Goal: Entertainment & Leisure: Consume media (video, audio)

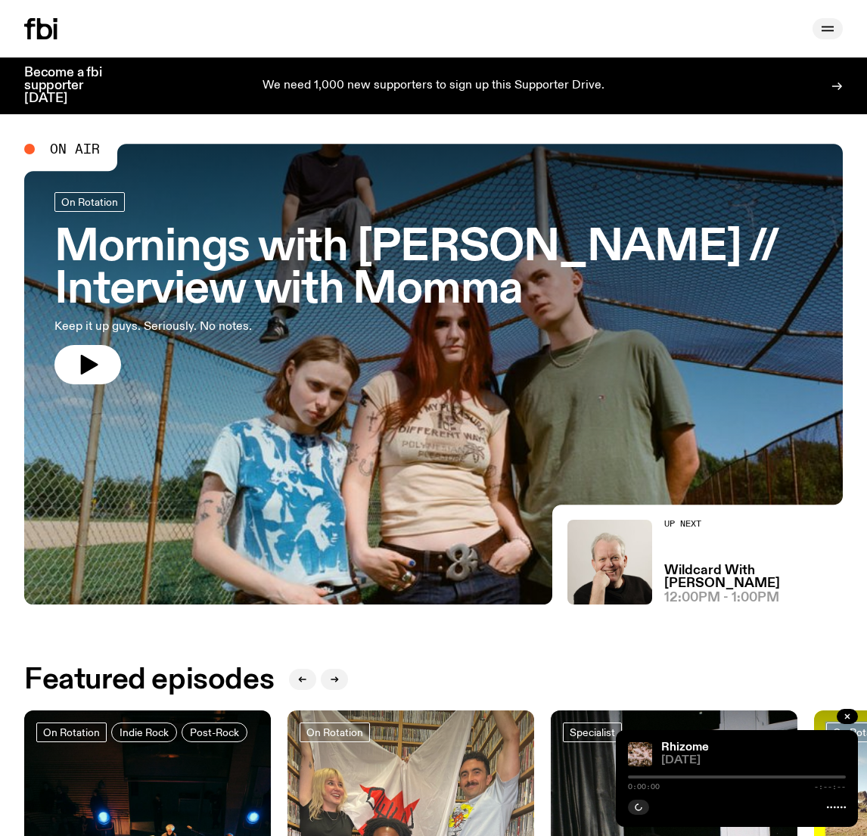
click at [817, 28] on button "button" at bounding box center [827, 28] width 30 height 21
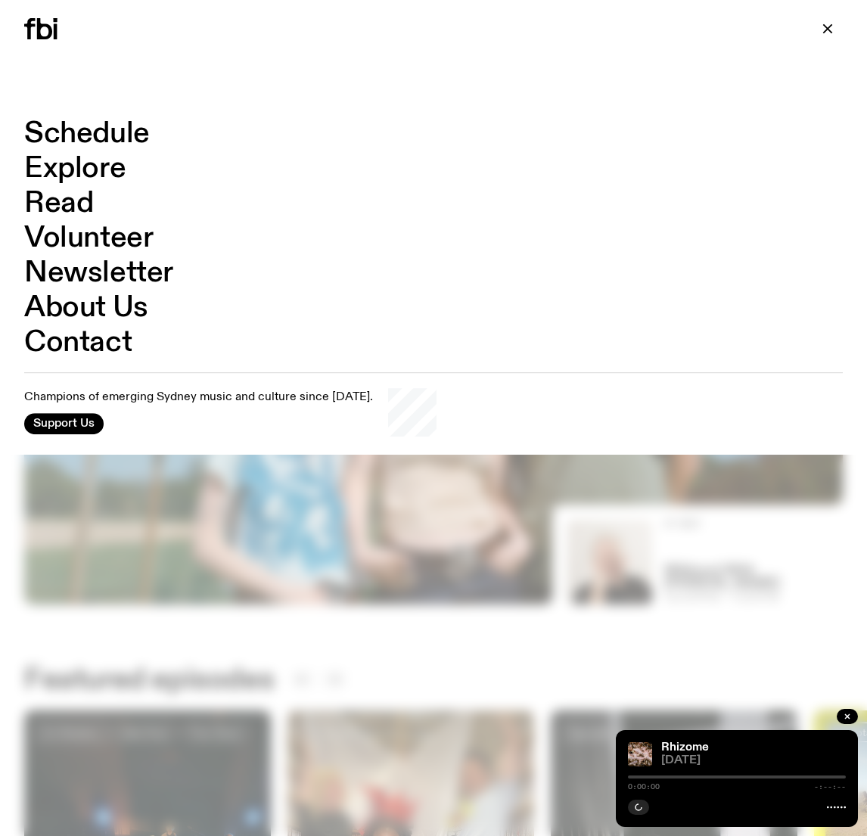
drag, startPoint x: 817, startPoint y: 28, endPoint x: 51, endPoint y: 136, distance: 772.8
click at [51, 136] on link "Schedule" at bounding box center [87, 133] width 126 height 29
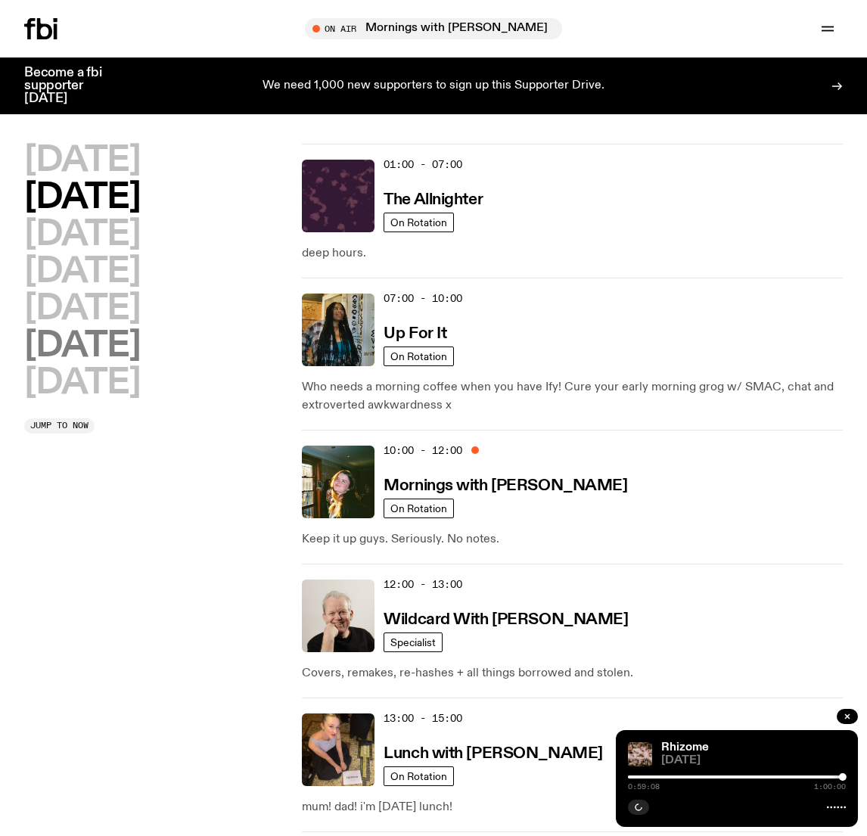
drag, startPoint x: 51, startPoint y: 136, endPoint x: 120, endPoint y: 355, distance: 229.1
click at [120, 355] on h2 "[DATE]" at bounding box center [82, 346] width 116 height 34
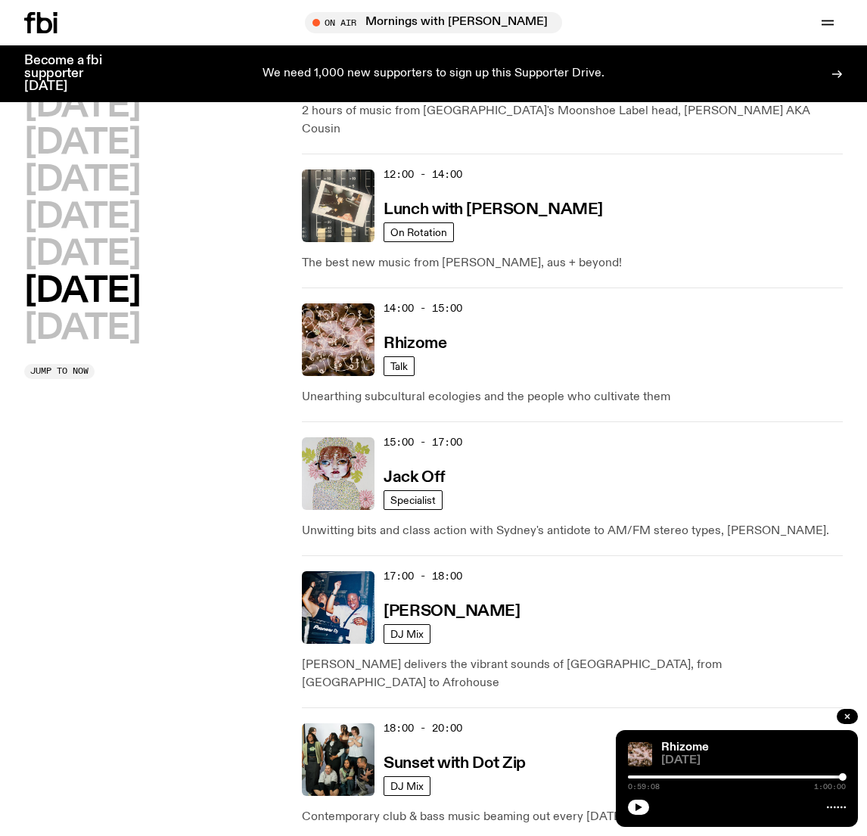
scroll to position [724, 0]
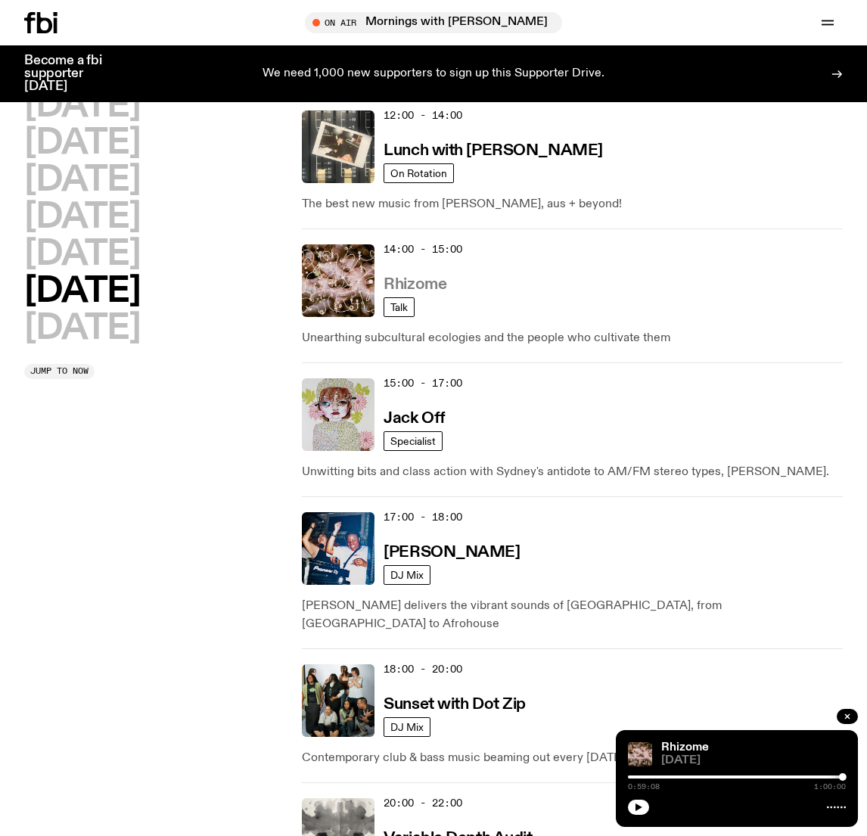
drag, startPoint x: 120, startPoint y: 355, endPoint x: 423, endPoint y: 261, distance: 316.7
click at [423, 277] on h3 "Rhizome" at bounding box center [414, 285] width 63 height 16
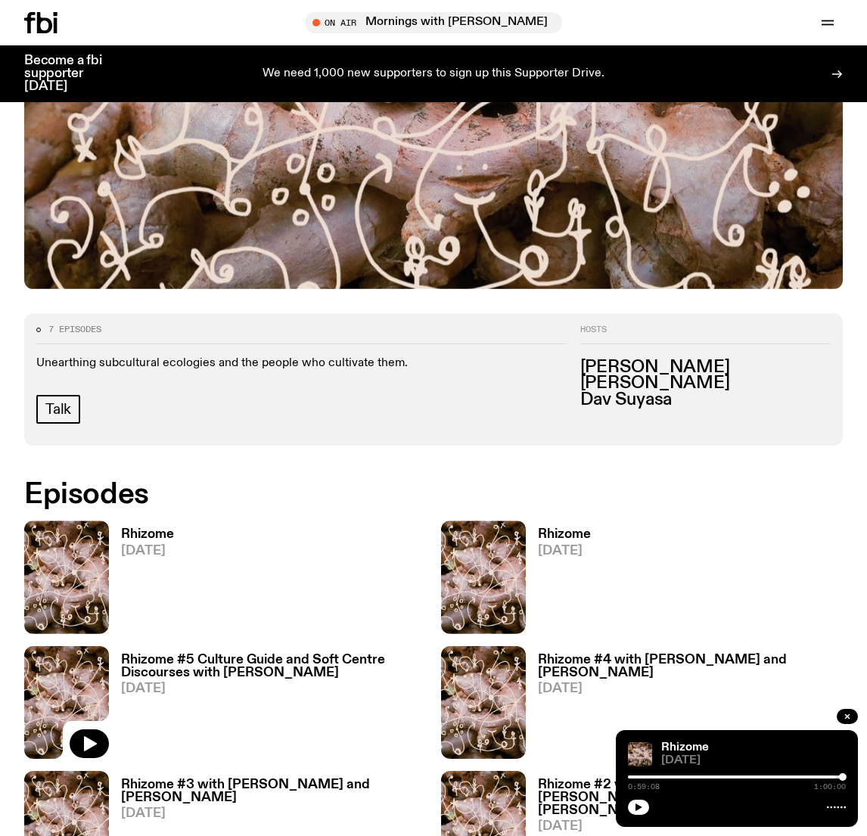
scroll to position [405, 0]
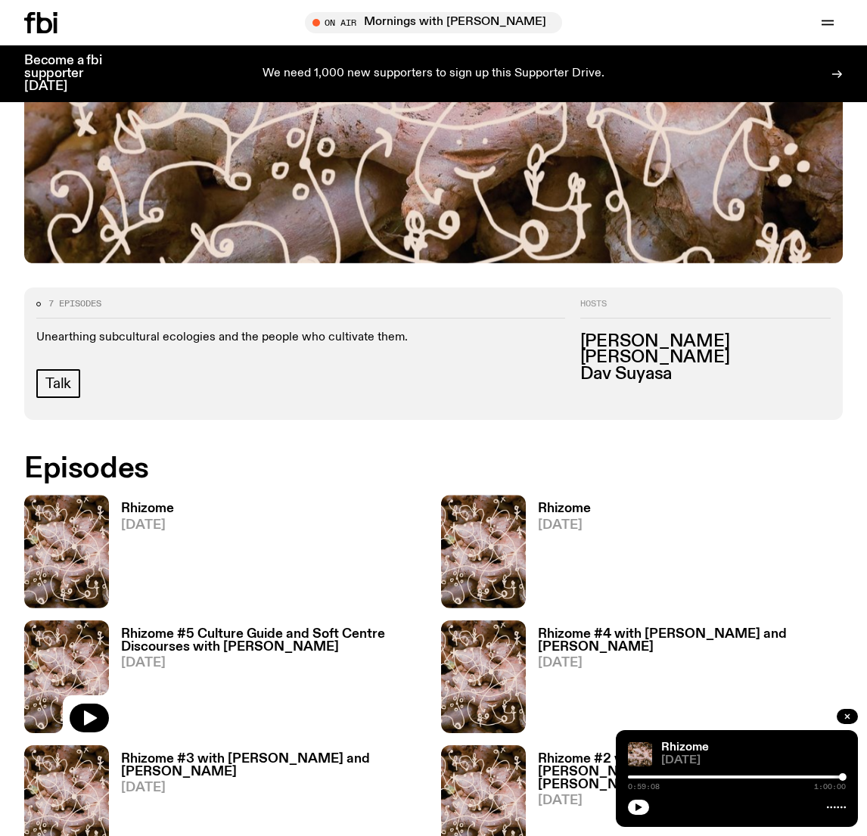
drag, startPoint x: 423, startPoint y: 261, endPoint x: 72, endPoint y: 554, distance: 457.4
click at [72, 554] on img at bounding box center [66, 551] width 85 height 113
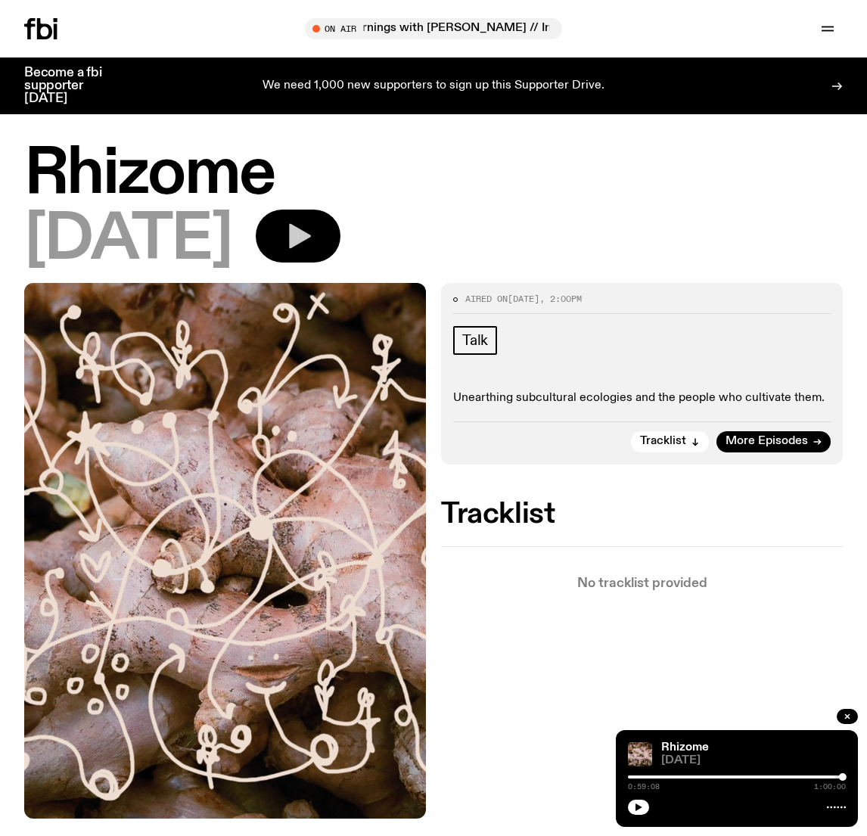
drag, startPoint x: 72, startPoint y: 554, endPoint x: 348, endPoint y: 237, distance: 420.2
click at [311, 237] on icon "button" at bounding box center [300, 236] width 22 height 25
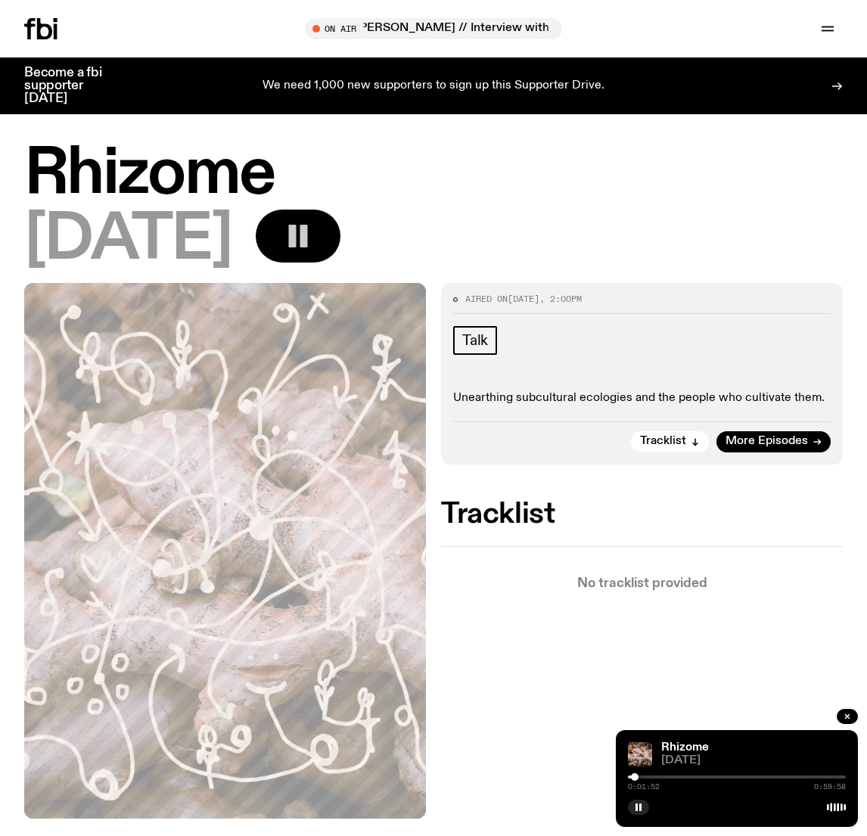
drag, startPoint x: 348, startPoint y: 237, endPoint x: 635, endPoint y: 775, distance: 609.6
click at [635, 775] on div at bounding box center [635, 777] width 8 height 8
click at [634, 777] on div at bounding box center [634, 777] width 8 height 8
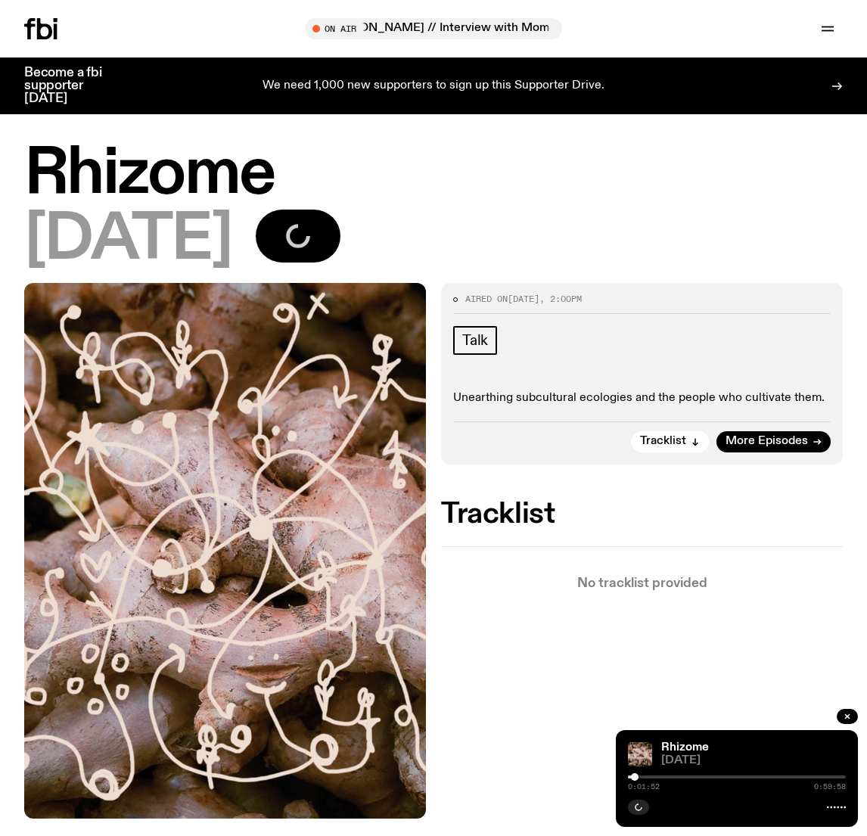
drag, startPoint x: 634, startPoint y: 777, endPoint x: 650, endPoint y: 774, distance: 15.3
click at [650, 775] on div at bounding box center [737, 776] width 218 height 3
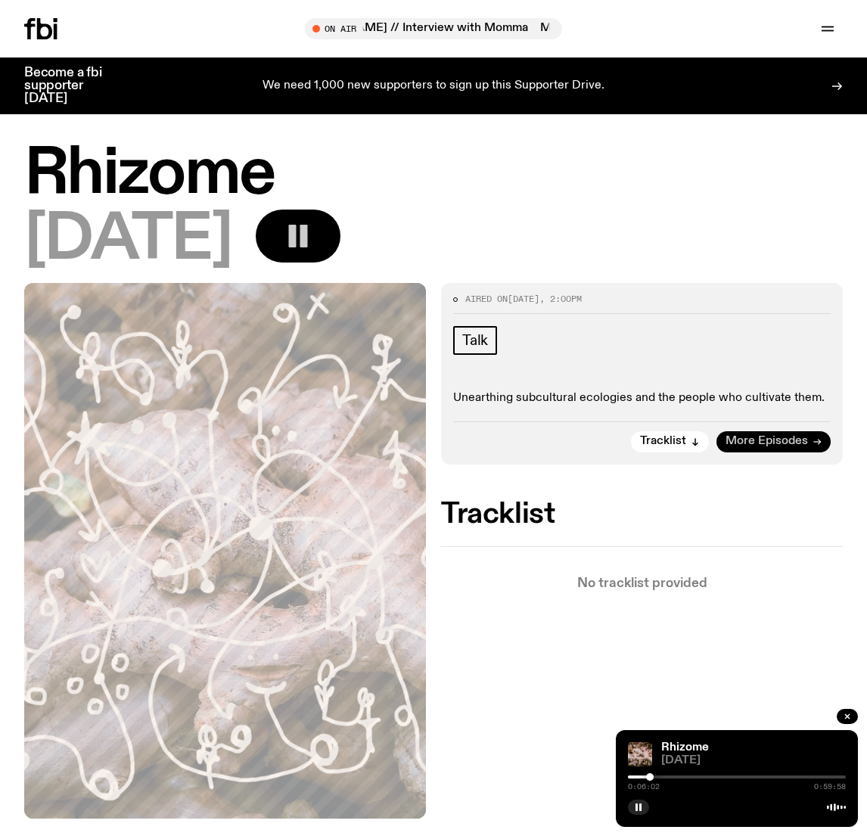
drag, startPoint x: 650, startPoint y: 774, endPoint x: 757, endPoint y: 436, distance: 355.4
click at [757, 436] on span "More Episodes" at bounding box center [766, 441] width 82 height 11
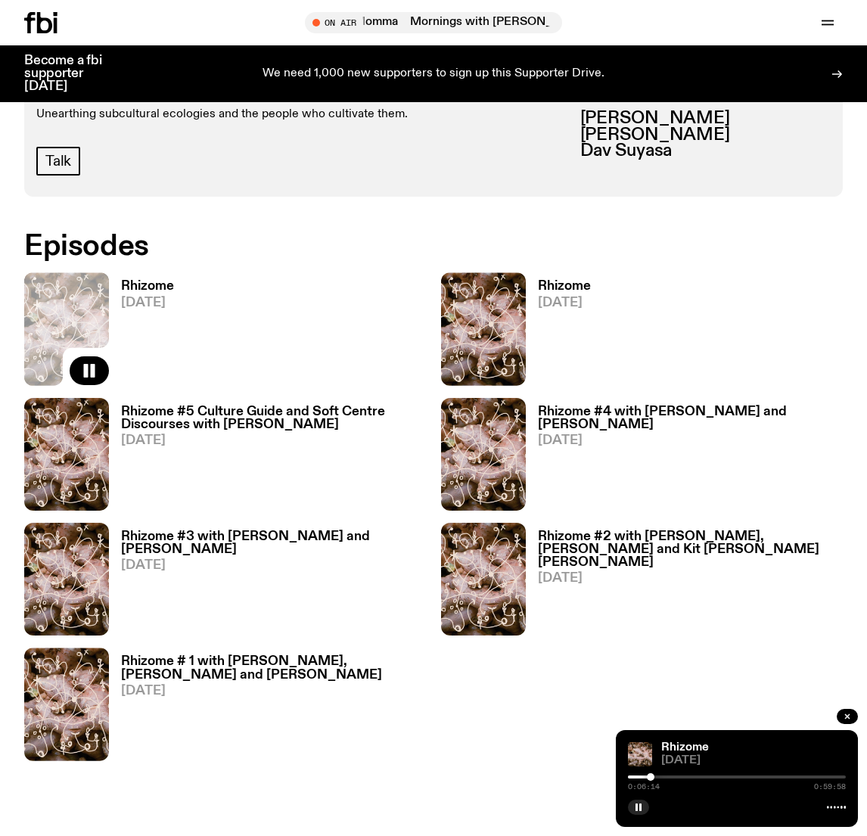
scroll to position [631, 0]
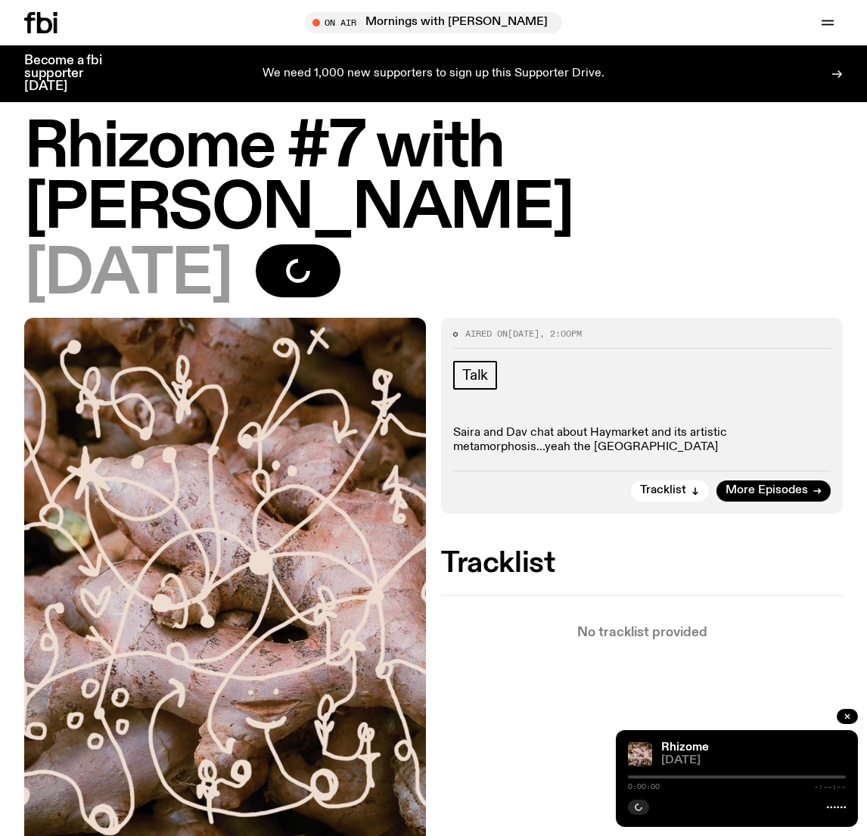
scroll to position [45, 0]
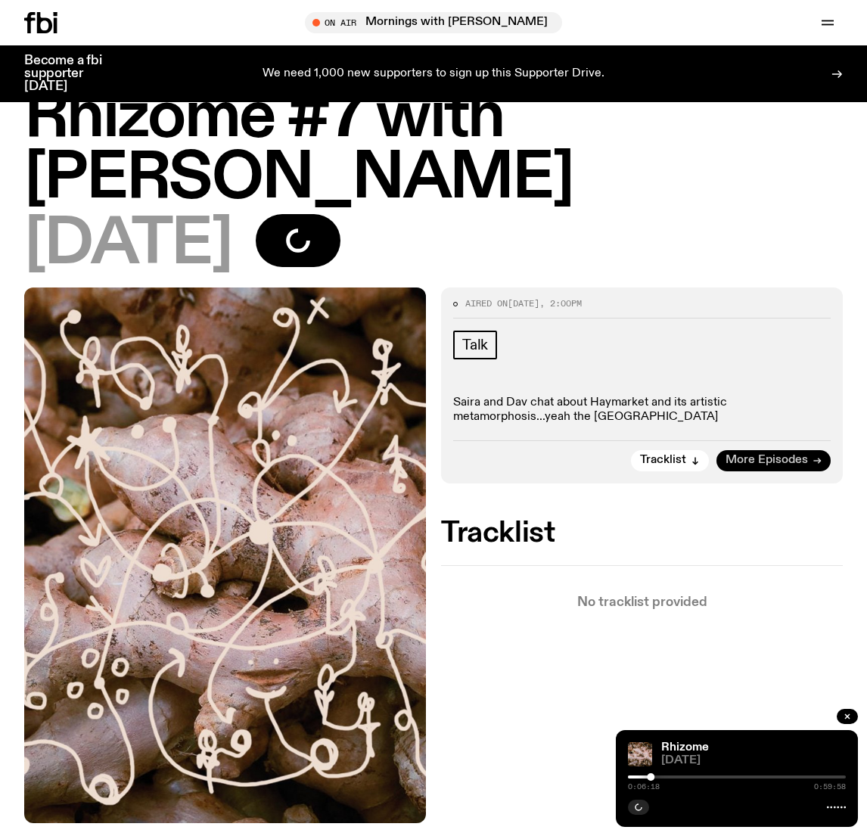
click at [770, 454] on span "More Episodes" at bounding box center [766, 459] width 82 height 11
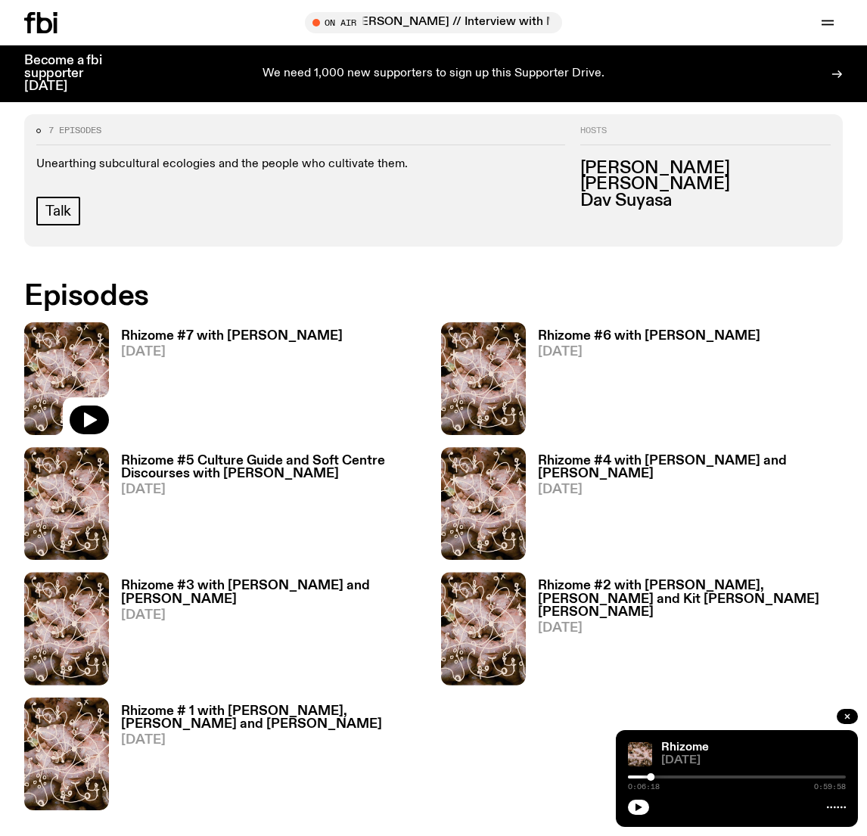
scroll to position [119, 0]
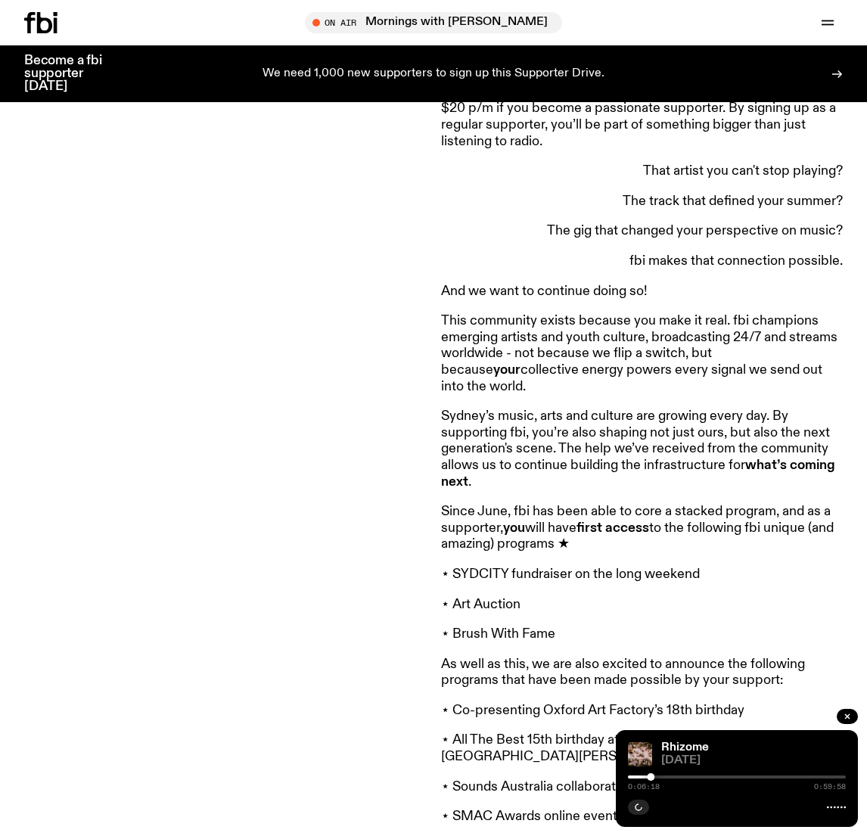
scroll to position [1572, 0]
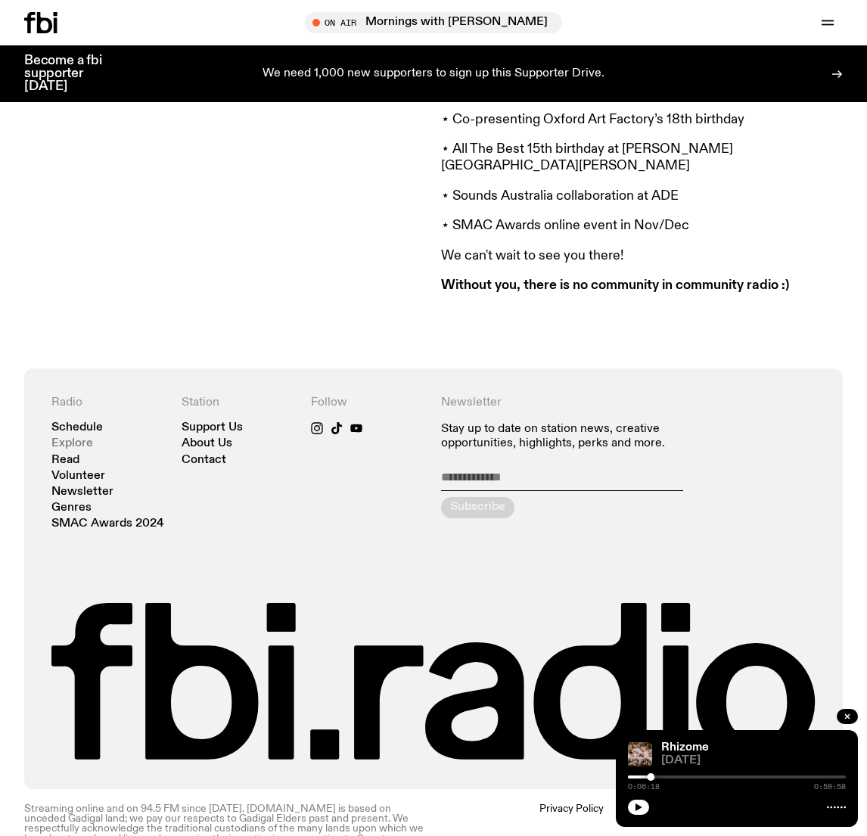
click at [69, 438] on link "Explore" at bounding box center [72, 443] width 42 height 11
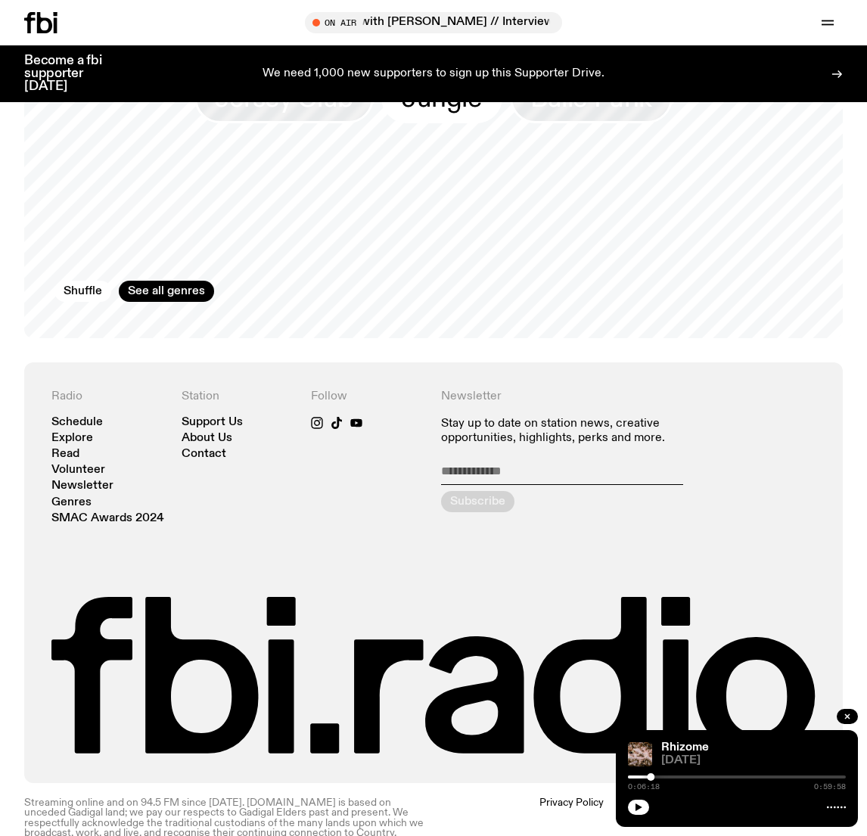
scroll to position [2311, 0]
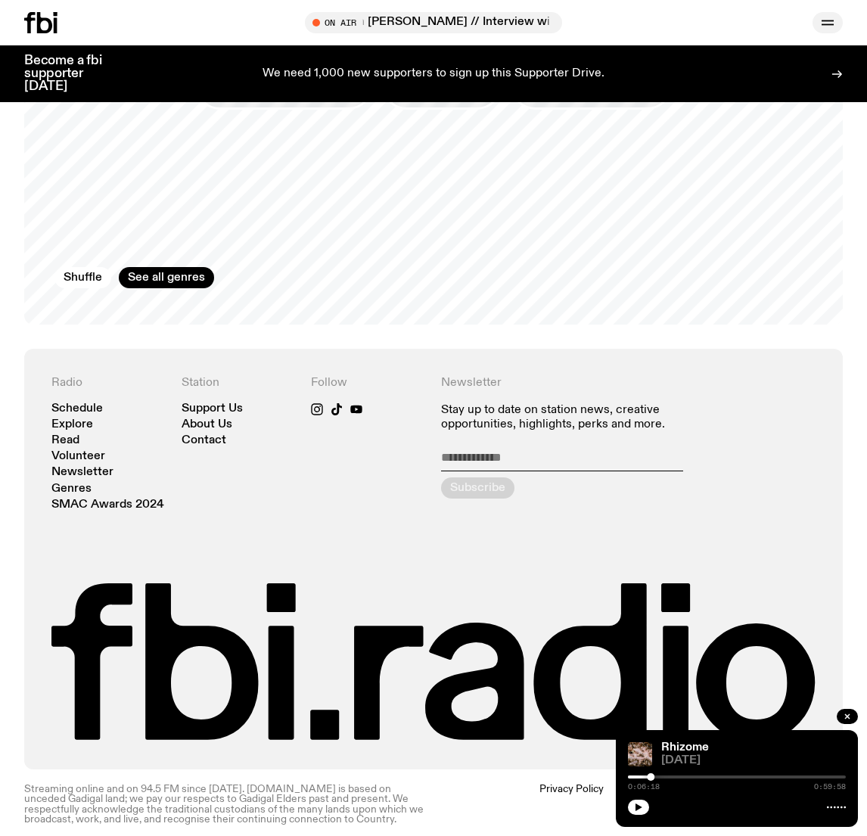
click at [829, 21] on icon "button" at bounding box center [827, 21] width 12 height 0
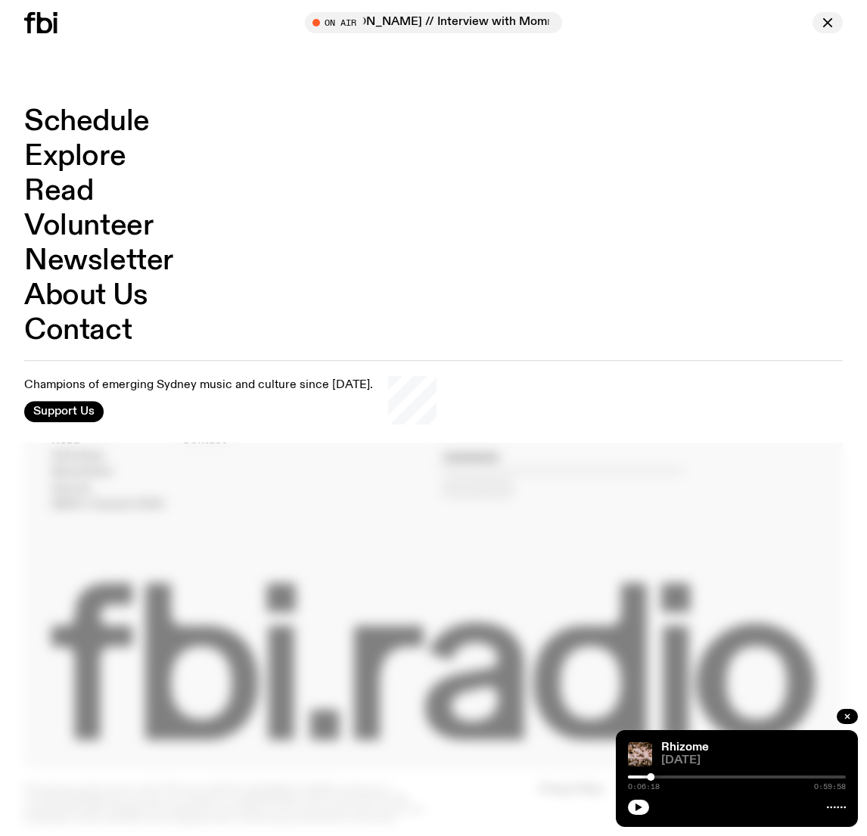
click at [841, 19] on div "On Air Mornings with Freya Shields // Interview with Momma Tune in live" at bounding box center [825, 22] width 33 height 21
click at [33, 18] on icon at bounding box center [29, 22] width 11 height 21
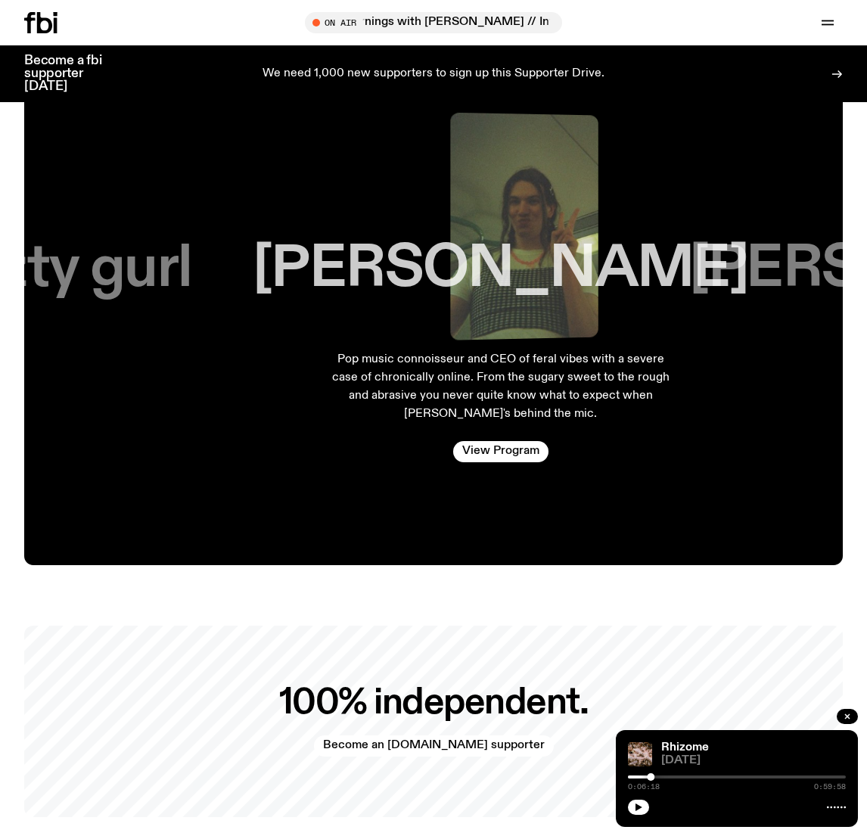
scroll to position [2728, 0]
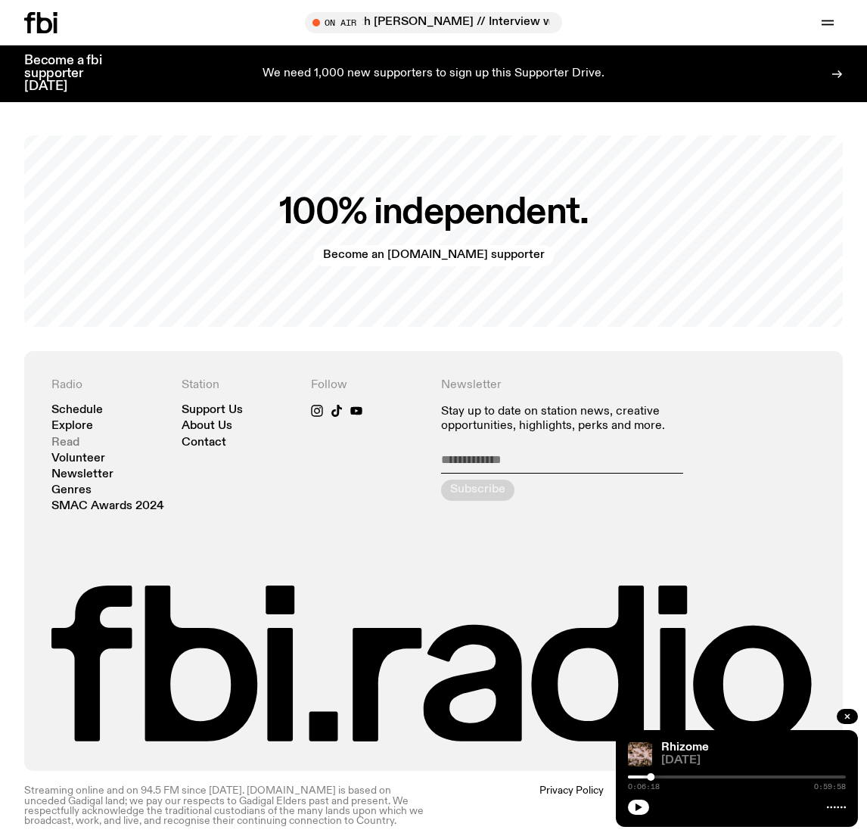
click at [63, 437] on link "Read" at bounding box center [65, 442] width 28 height 11
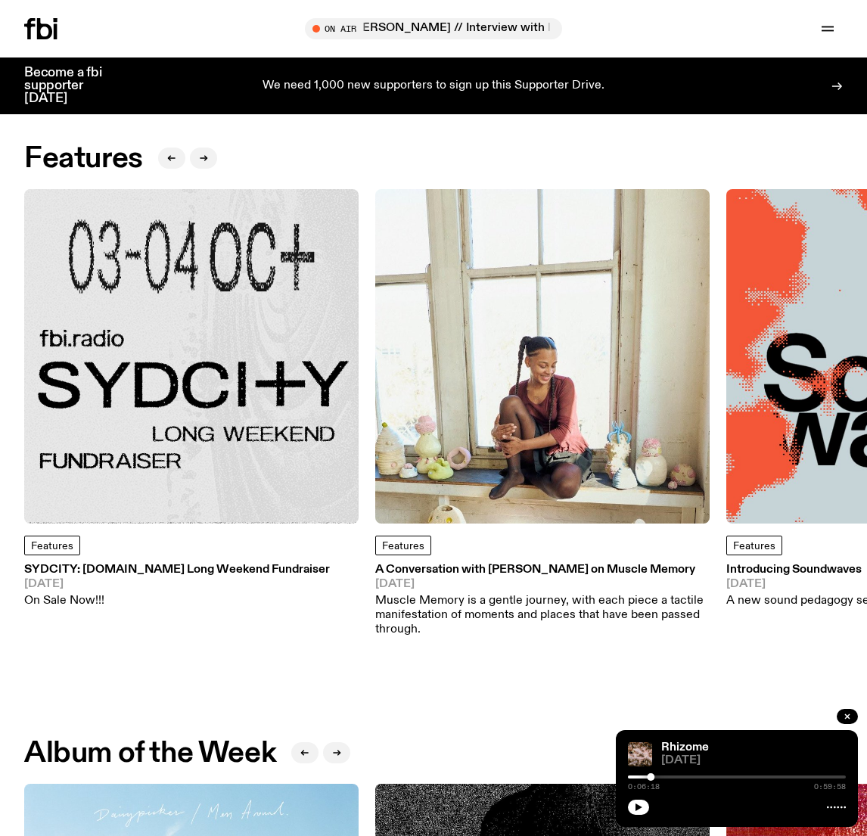
click at [216, 365] on img at bounding box center [191, 356] width 334 height 334
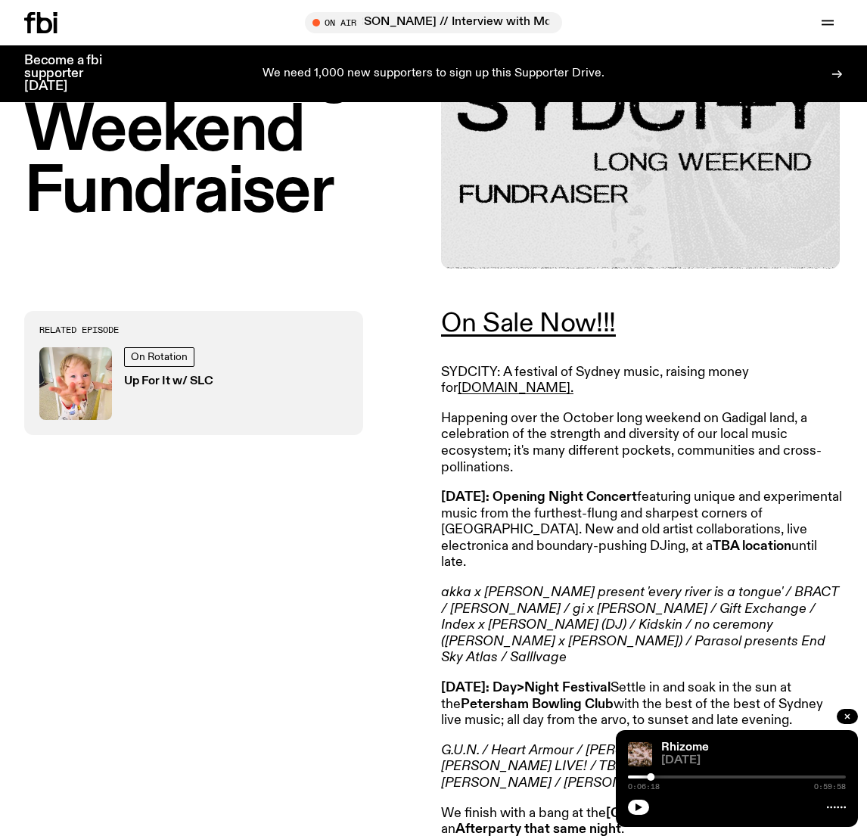
scroll to position [280, 0]
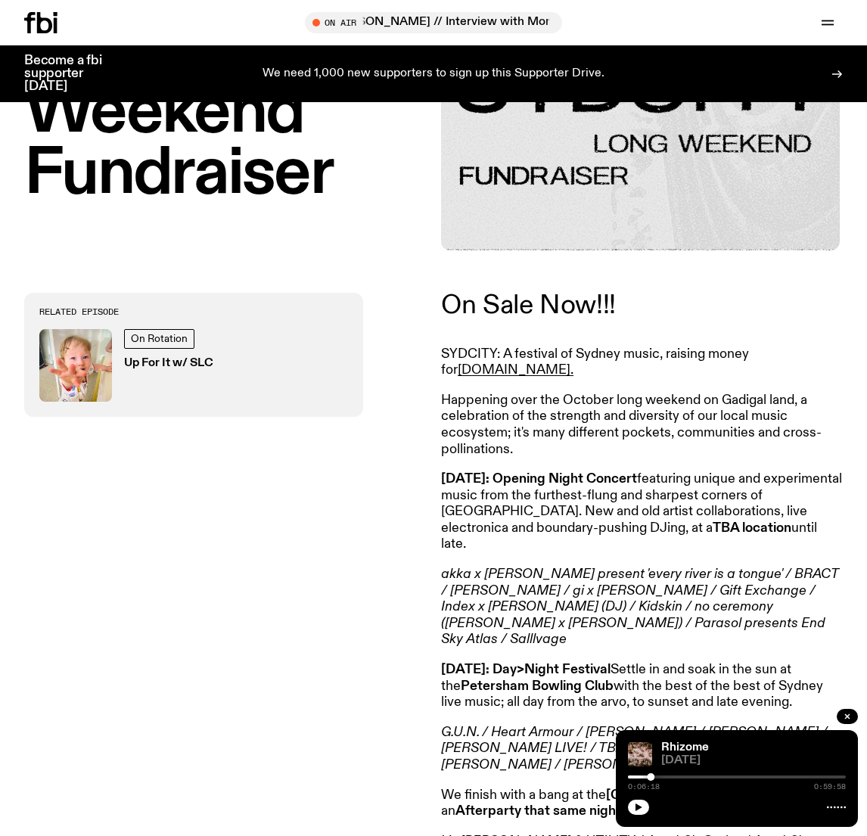
click at [566, 302] on link "On Sale Now!!!" at bounding box center [528, 305] width 175 height 27
